Goal: Transaction & Acquisition: Purchase product/service

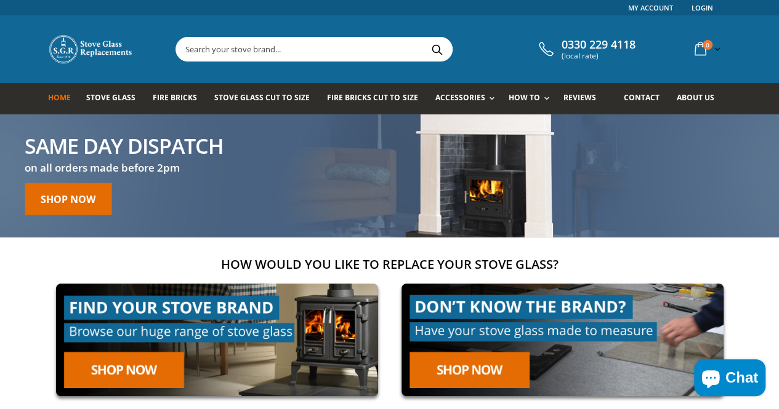
click at [262, 50] on input "text" at bounding box center [383, 49] width 414 height 23
paste input "Heta Inspire 40 Stove Glass"
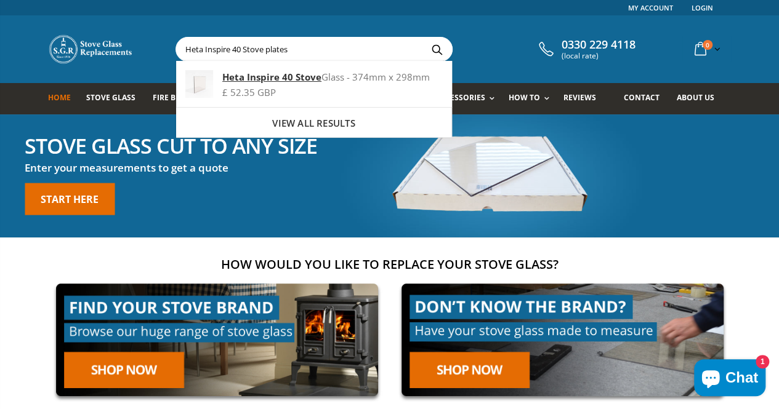
type input "Heta Inspire 40 Stove plates"
click at [423, 38] on button "Search" at bounding box center [437, 49] width 28 height 23
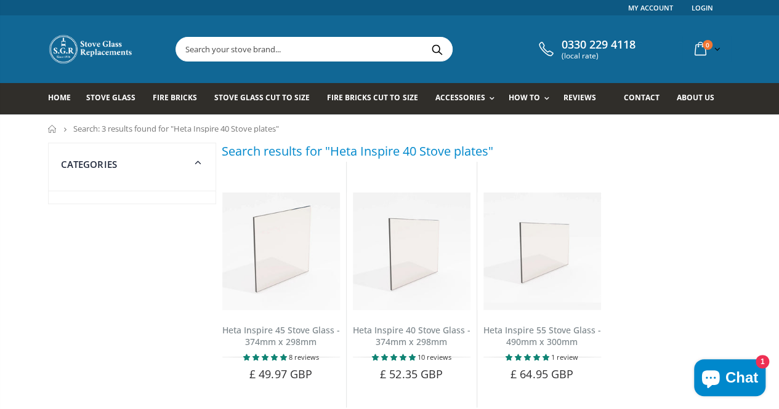
click at [286, 46] on input "text" at bounding box center [383, 49] width 414 height 23
type input "h"
paste input "Heta Inspire 40 Stove Glass"
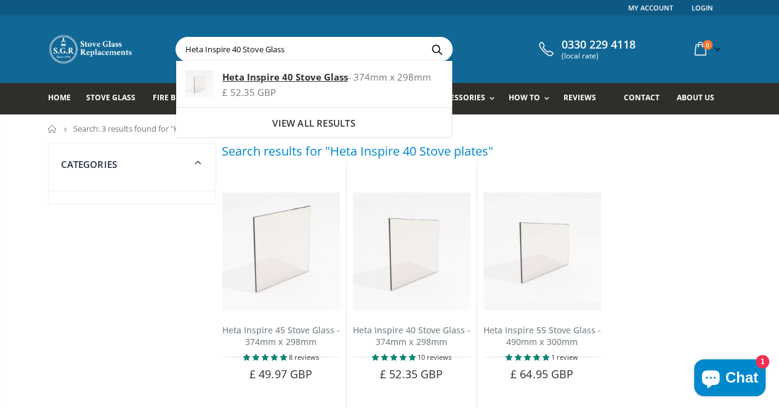
click at [241, 49] on input "Heta Inspire 40 Stove Glass" at bounding box center [383, 49] width 414 height 23
click at [276, 48] on input "Heta Inspire 40 Stove Glass" at bounding box center [383, 49] width 414 height 23
type input "Heta Inspire 40 plates"
click at [423, 38] on button "Search" at bounding box center [437, 49] width 28 height 23
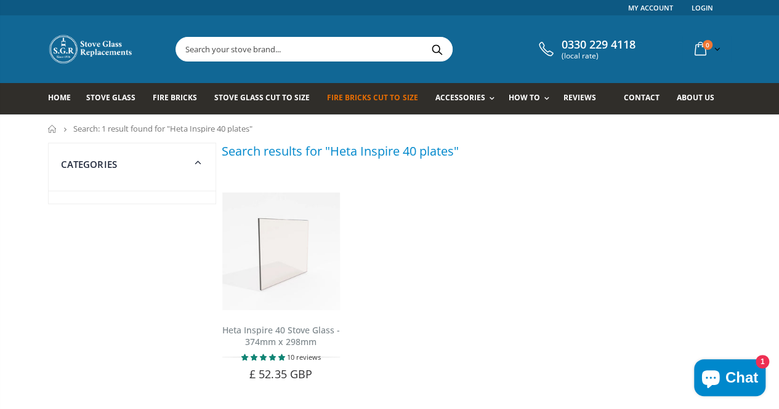
click at [374, 95] on span "Fire Bricks Cut To Size" at bounding box center [372, 97] width 90 height 10
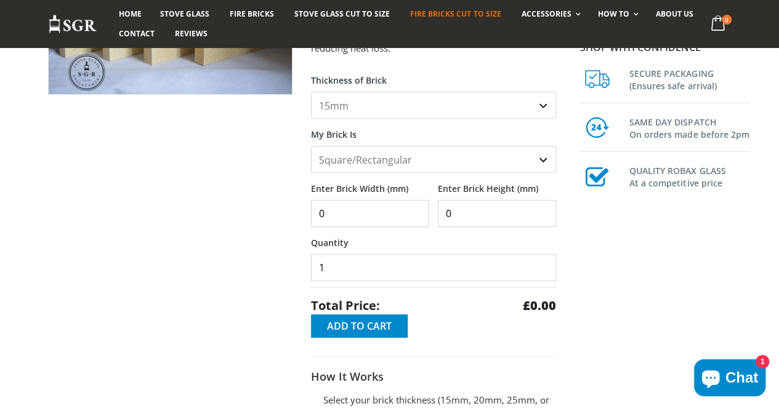
scroll to position [194, 0]
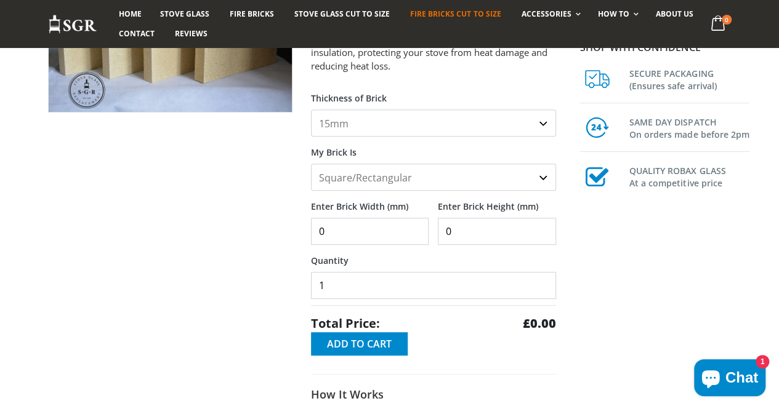
click at [556, 126] on select "15mm 20mm 25mm 30mm" at bounding box center [433, 123] width 245 height 27
click at [556, 129] on select "15mm 20mm 25mm 30mm" at bounding box center [433, 123] width 245 height 27
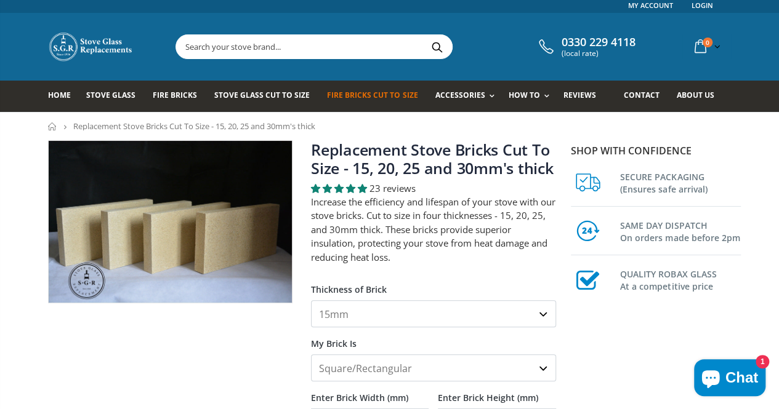
scroll to position [0, 0]
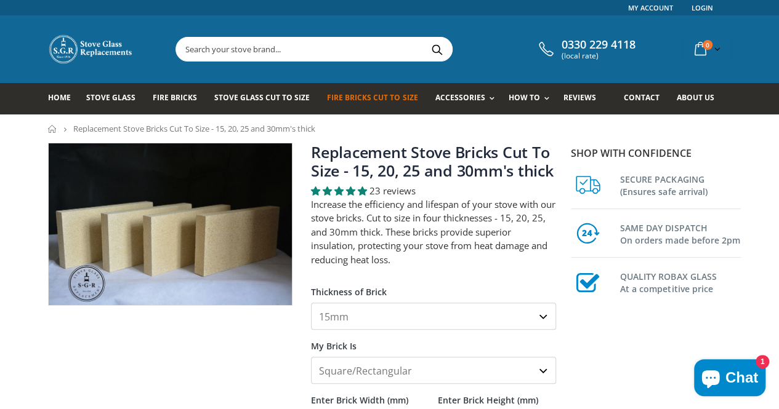
click at [216, 46] on input "text" at bounding box center [383, 49] width 414 height 23
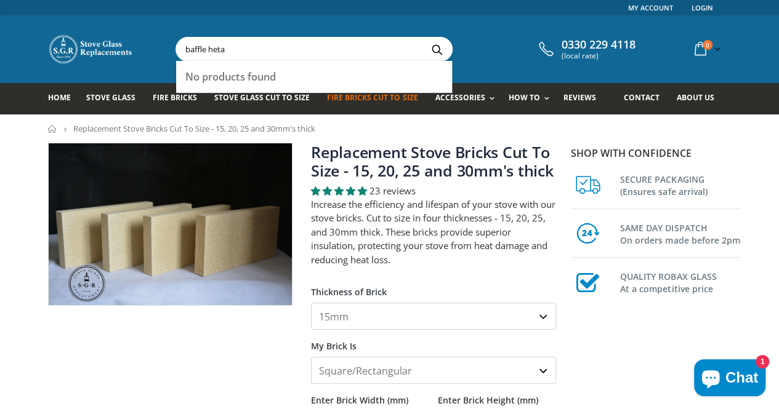
type input "baffle heta"
click at [423, 38] on button "Search" at bounding box center [437, 49] width 28 height 23
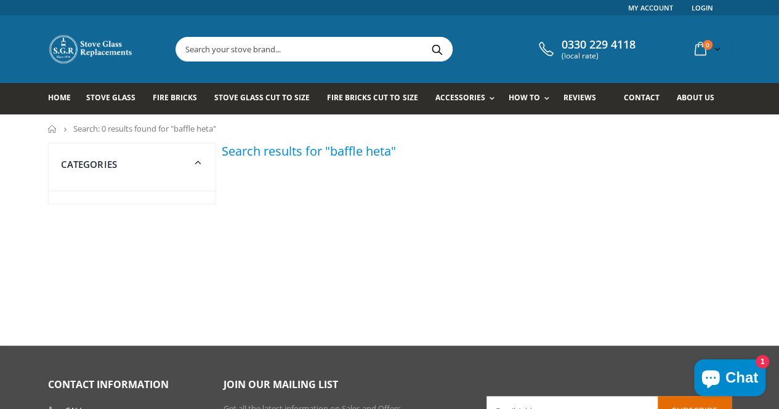
click at [348, 44] on input "text" at bounding box center [383, 49] width 414 height 23
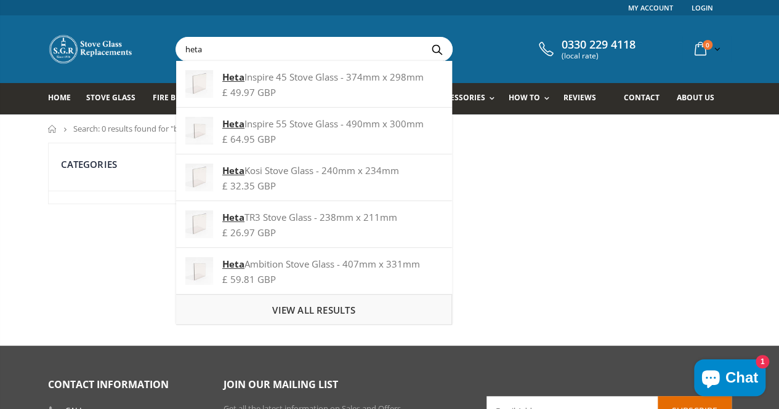
type input "heta"
click at [317, 308] on span "View all results" at bounding box center [313, 310] width 82 height 12
